Goal: Navigation & Orientation: Find specific page/section

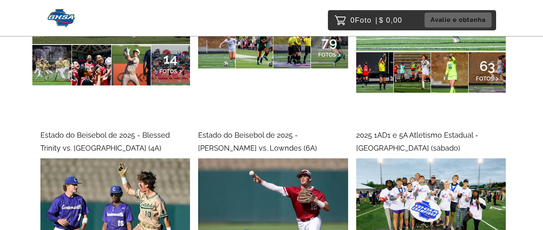
scroll to position [324, 0]
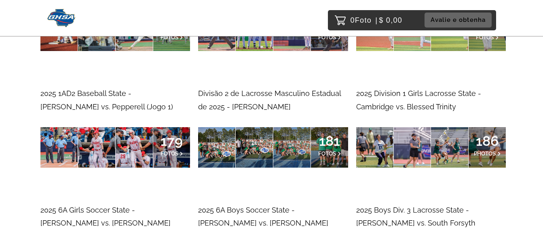
scroll to position [850, 0]
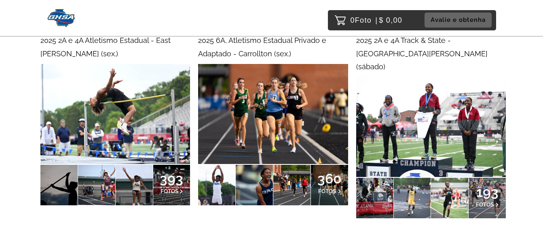
click at [115, 111] on img at bounding box center [115, 114] width 150 height 100
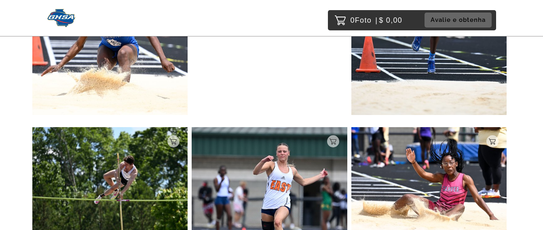
scroll to position [2657, 0]
